Goal: Task Accomplishment & Management: Manage account settings

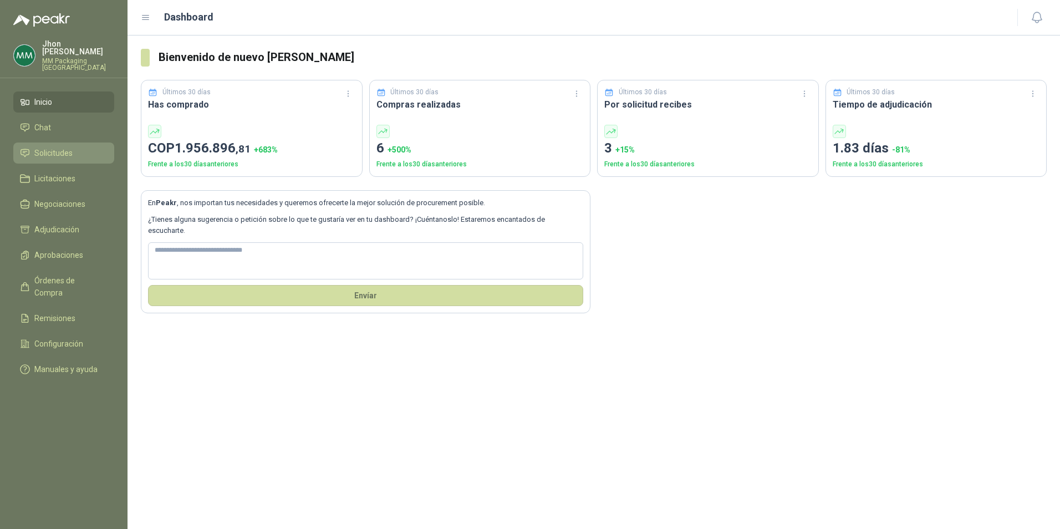
click at [67, 147] on span "Solicitudes" at bounding box center [53, 153] width 38 height 12
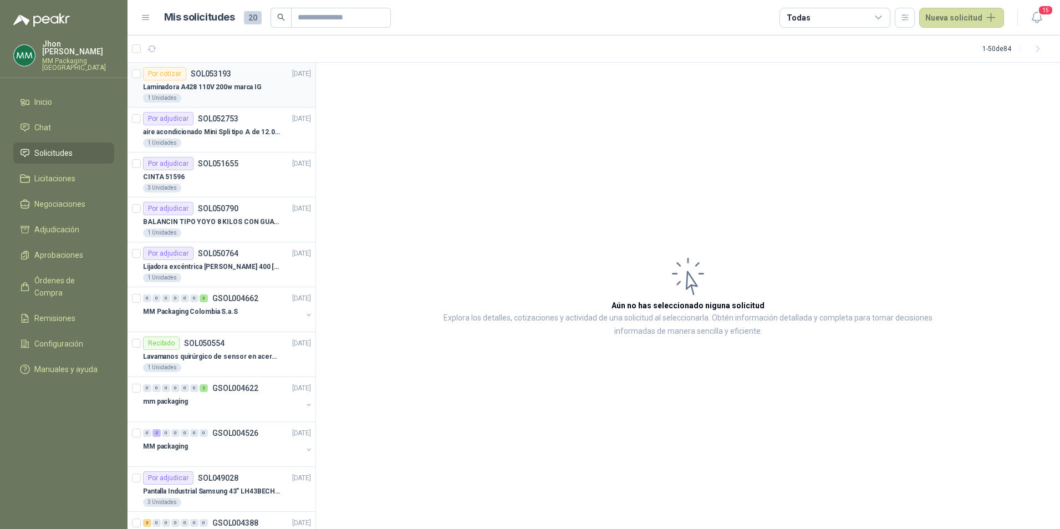
click at [242, 79] on div "Por cotizar SOL053193 [DATE]" at bounding box center [227, 73] width 168 height 13
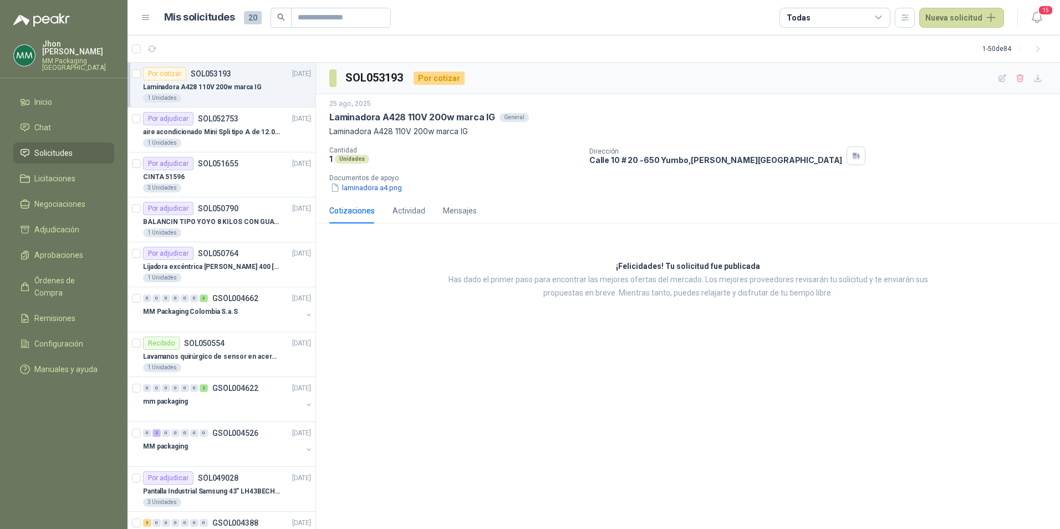
click at [242, 79] on div "Por cotizar SOL053193 [DATE]" at bounding box center [227, 73] width 168 height 13
click at [261, 90] on div "Laminadora A428 110V 200w marca IG" at bounding box center [227, 86] width 168 height 13
click at [192, 94] on div "1 Unidades" at bounding box center [227, 98] width 168 height 9
click at [1019, 77] on icon "button" at bounding box center [1019, 78] width 6 height 8
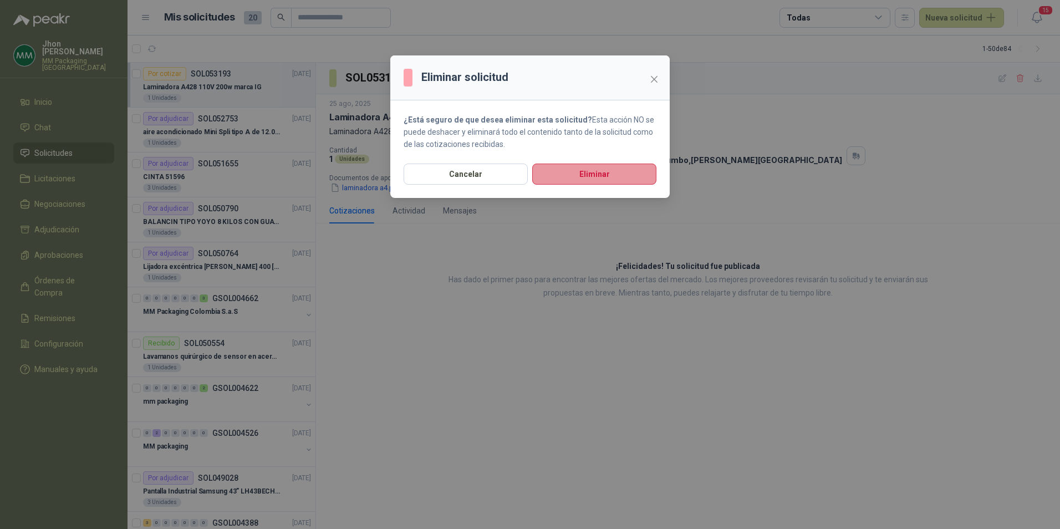
click at [579, 175] on button "Eliminar" at bounding box center [594, 174] width 124 height 21
